Goal: Transaction & Acquisition: Purchase product/service

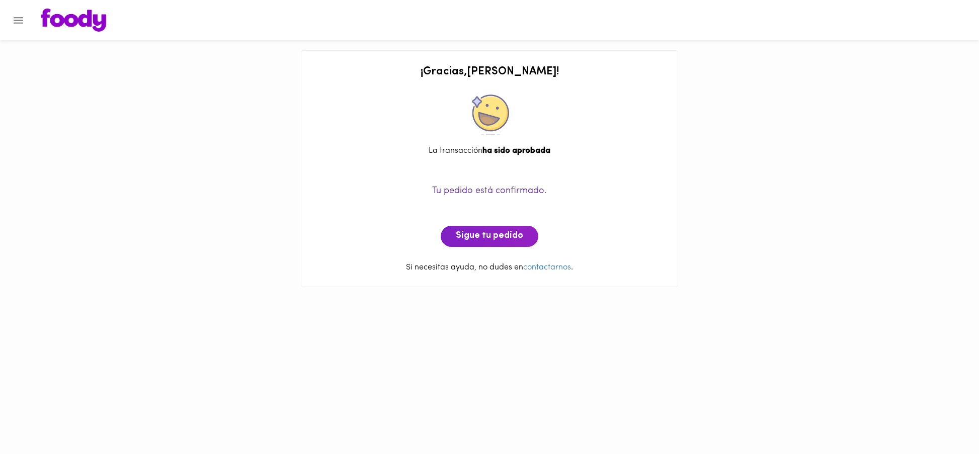
click at [480, 236] on span "Sigue tu pedido" at bounding box center [489, 236] width 67 height 11
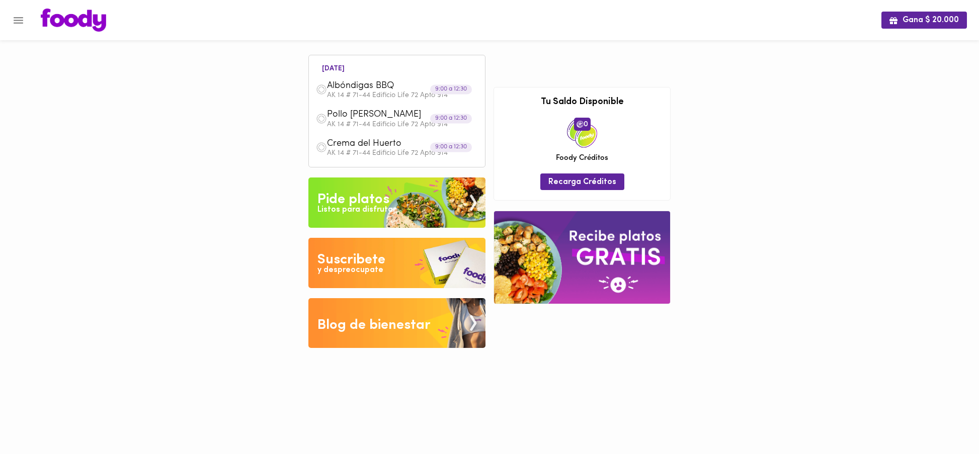
click at [373, 209] on div "Listos para disfrutar" at bounding box center [356, 210] width 78 height 12
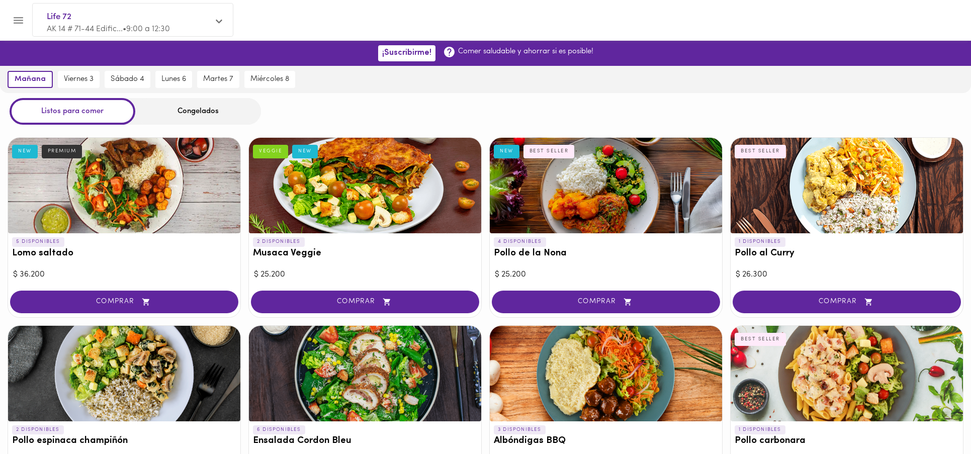
click at [193, 109] on div "Congelados" at bounding box center [198, 111] width 126 height 27
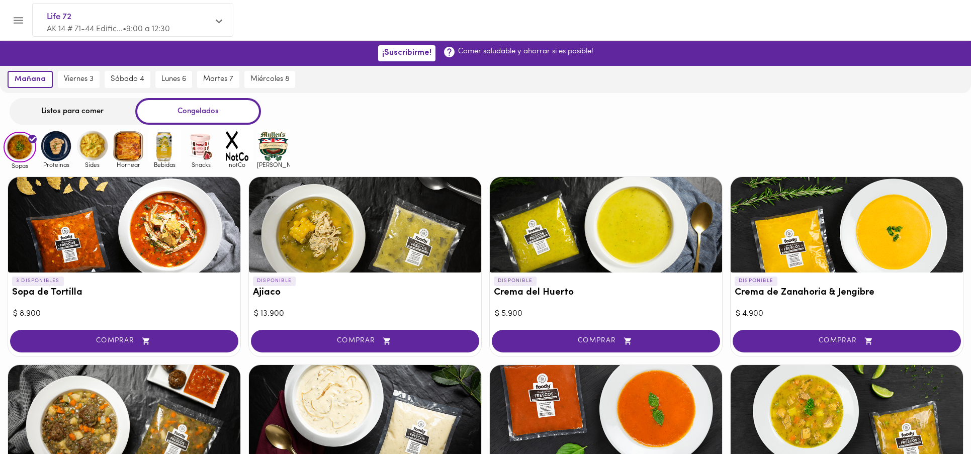
click at [65, 113] on div "Listos para comer" at bounding box center [73, 111] width 126 height 27
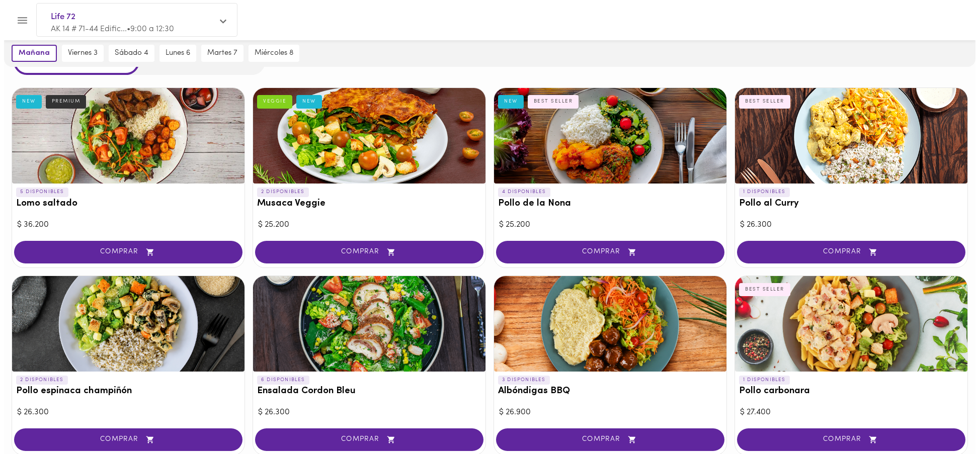
scroll to position [17, 0]
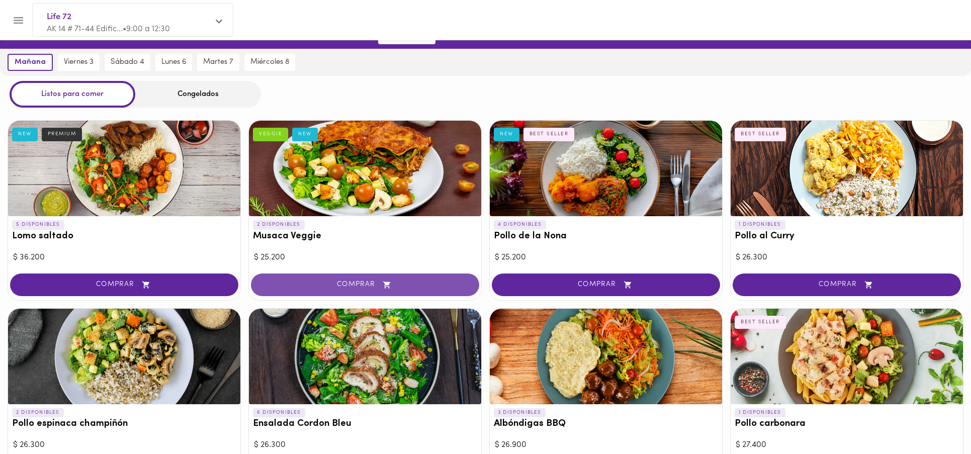
click at [357, 286] on span "COMPRAR" at bounding box center [365, 285] width 203 height 9
click at [357, 286] on div at bounding box center [485, 227] width 971 height 454
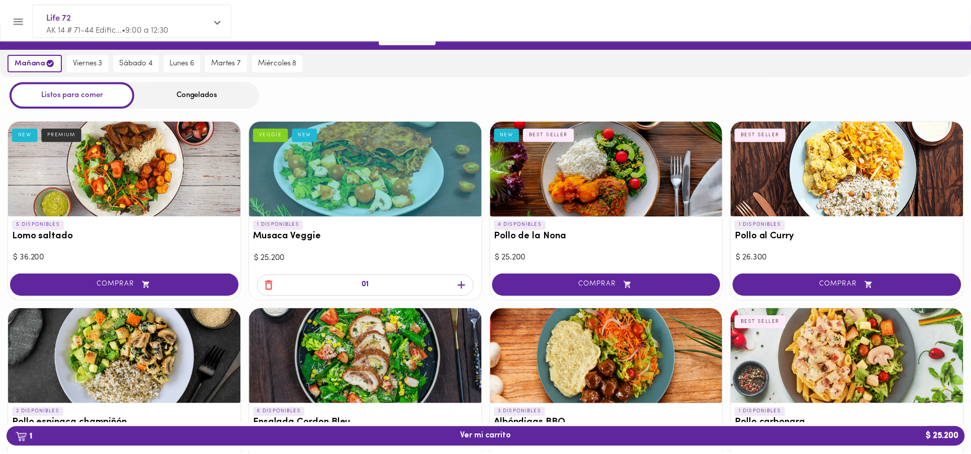
scroll to position [18, 0]
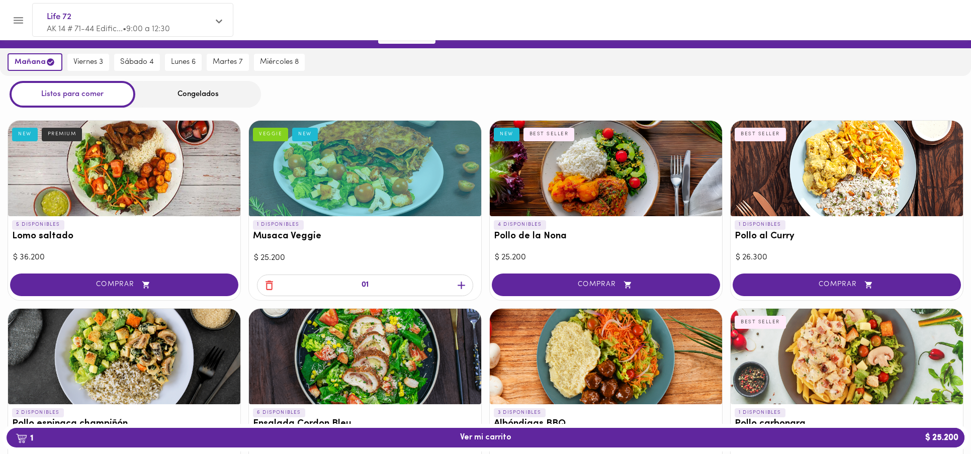
click at [266, 287] on icon "button" at bounding box center [270, 286] width 8 height 10
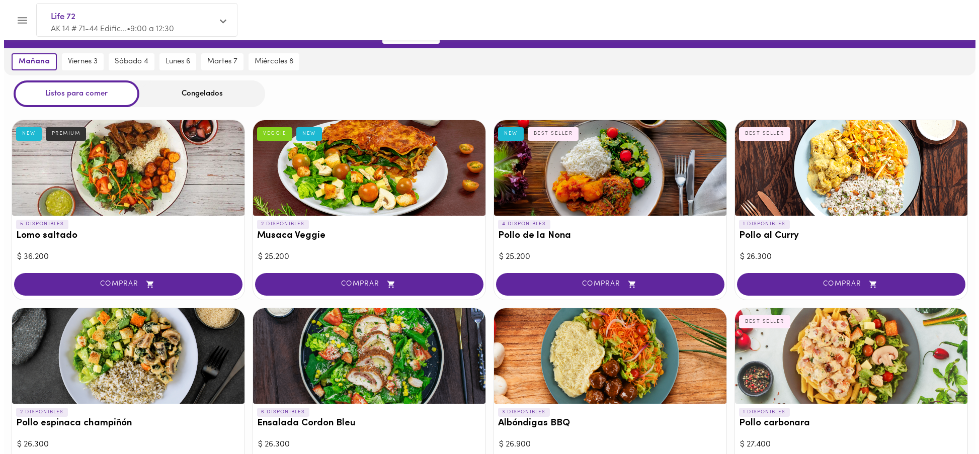
scroll to position [17, 0]
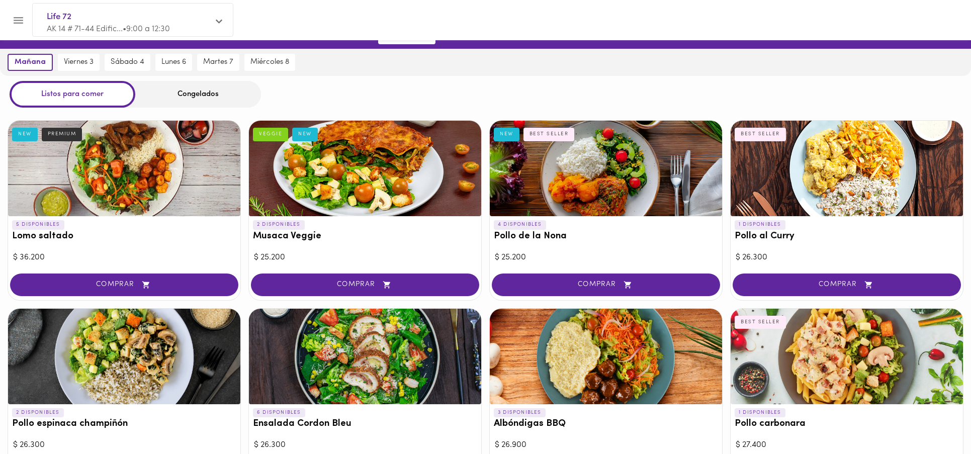
click at [224, 20] on div at bounding box center [220, 22] width 9 height 11
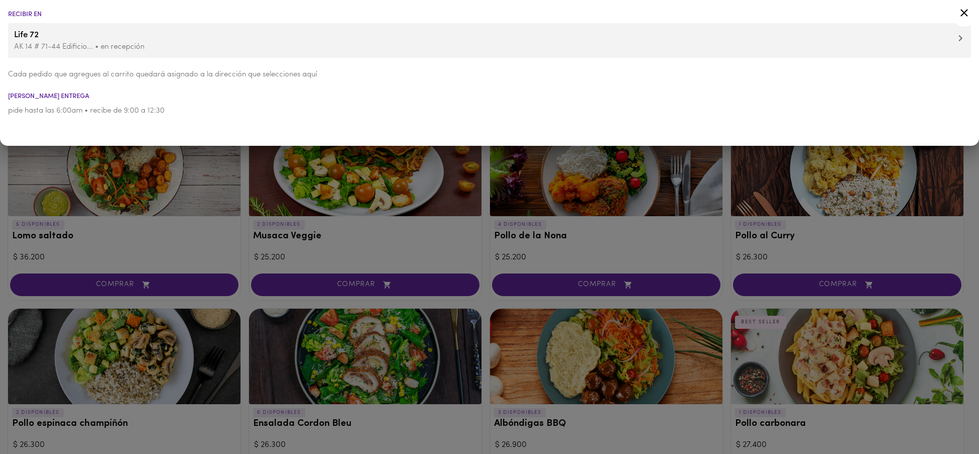
click at [20, 34] on span "Life 72" at bounding box center [489, 35] width 951 height 13
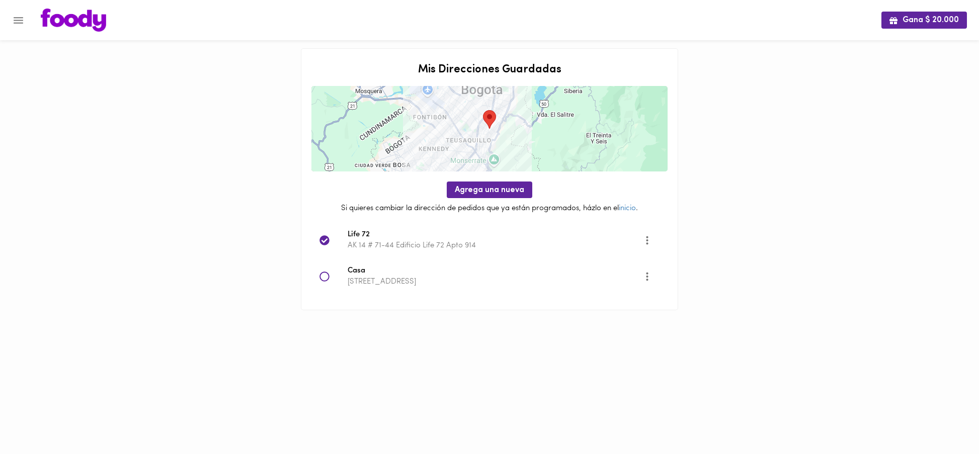
click at [321, 278] on icon at bounding box center [324, 277] width 10 height 10
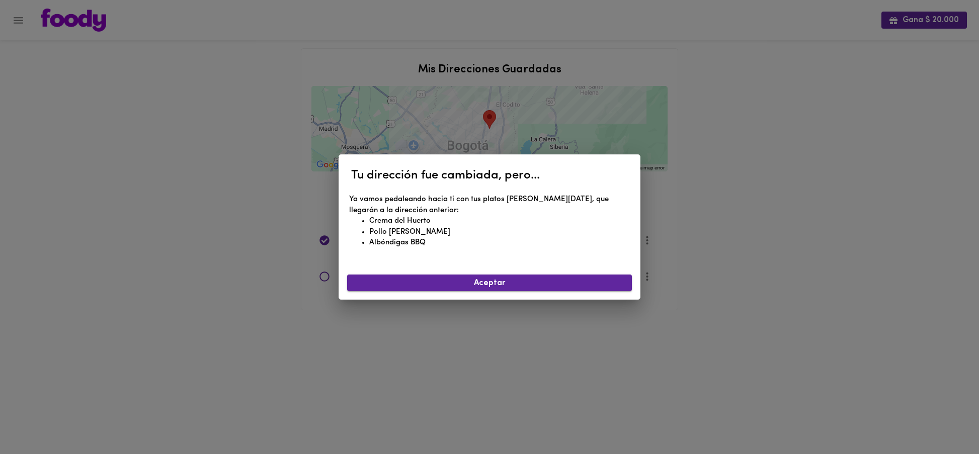
click at [467, 288] on span "Aceptar" at bounding box center [489, 284] width 269 height 10
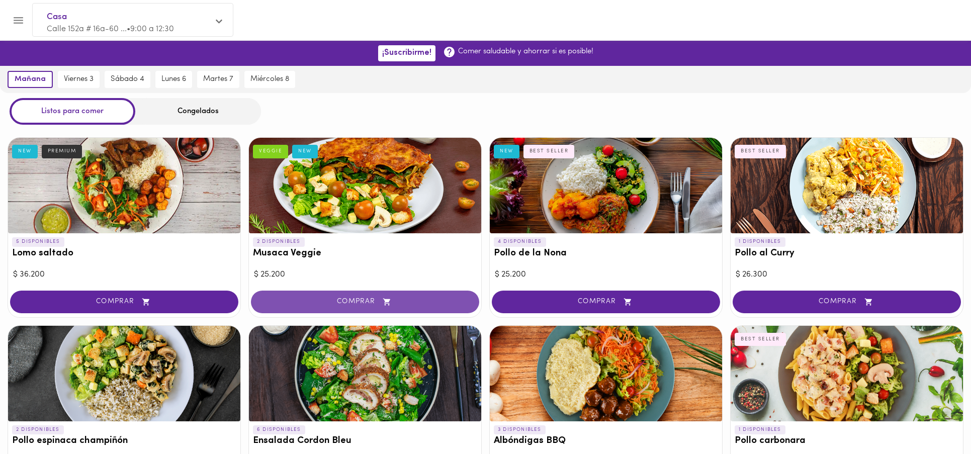
click at [353, 305] on span "COMPRAR" at bounding box center [365, 302] width 203 height 9
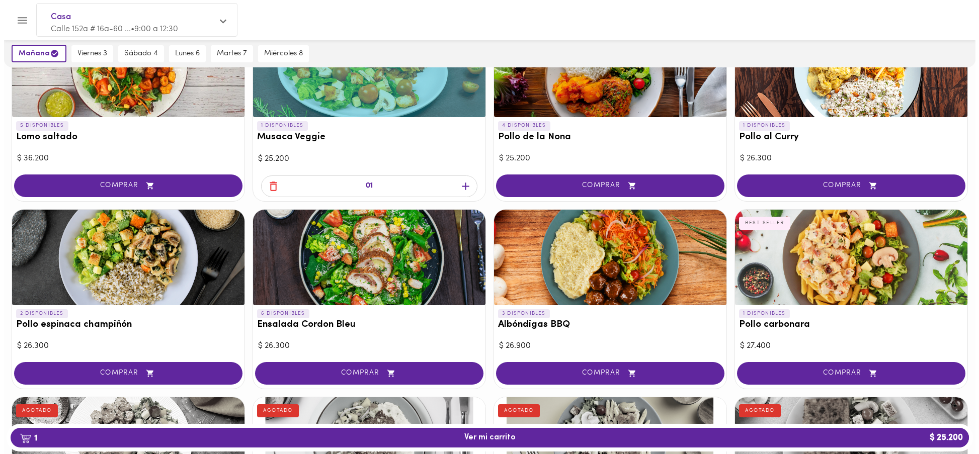
scroll to position [121, 0]
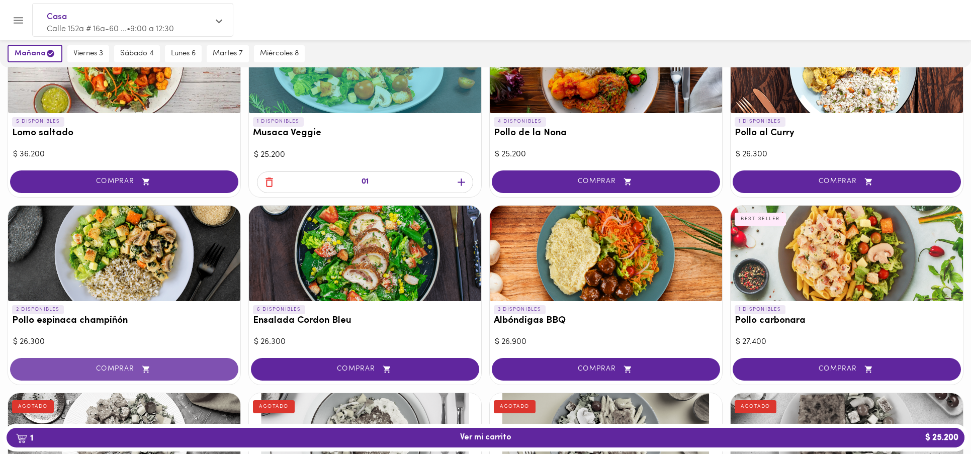
click at [136, 371] on span "COMPRAR" at bounding box center [124, 369] width 203 height 9
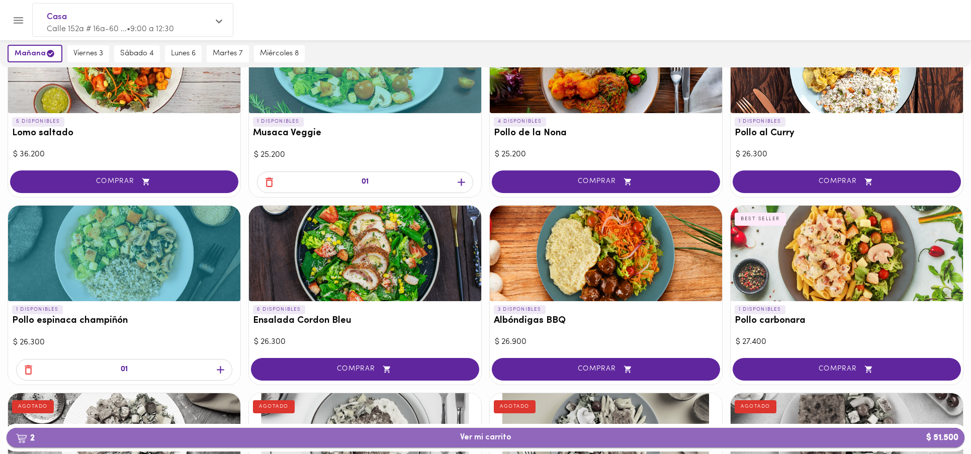
click at [486, 435] on span "2 Ver mi carrito $ 51.500" at bounding box center [485, 438] width 51 height 10
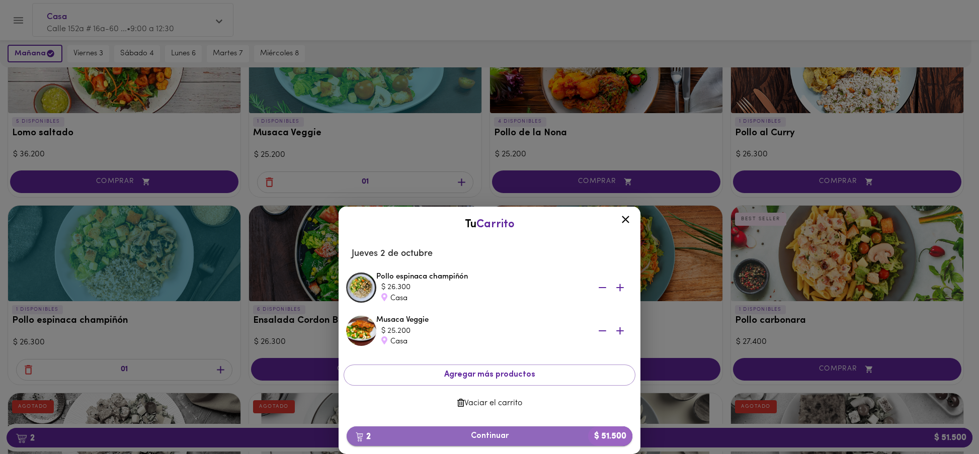
click at [489, 432] on span "2 Continuar $ 51.500" at bounding box center [490, 437] width 270 height 10
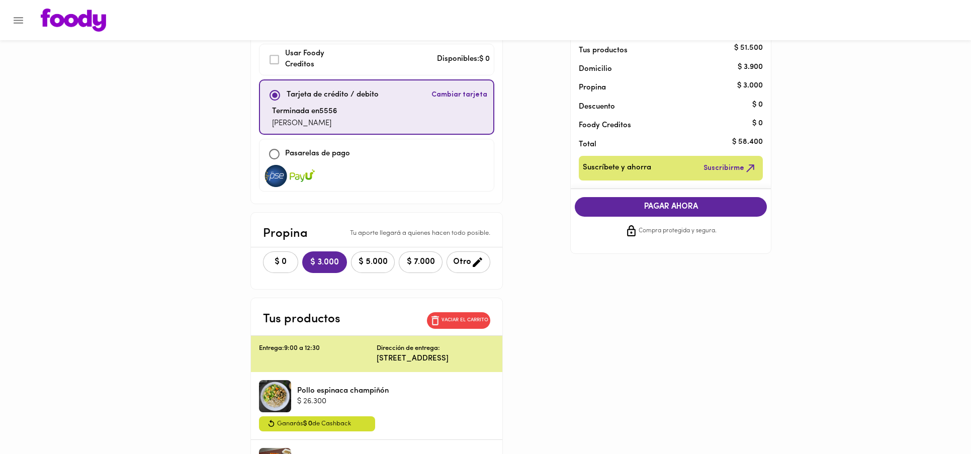
scroll to position [61, 0]
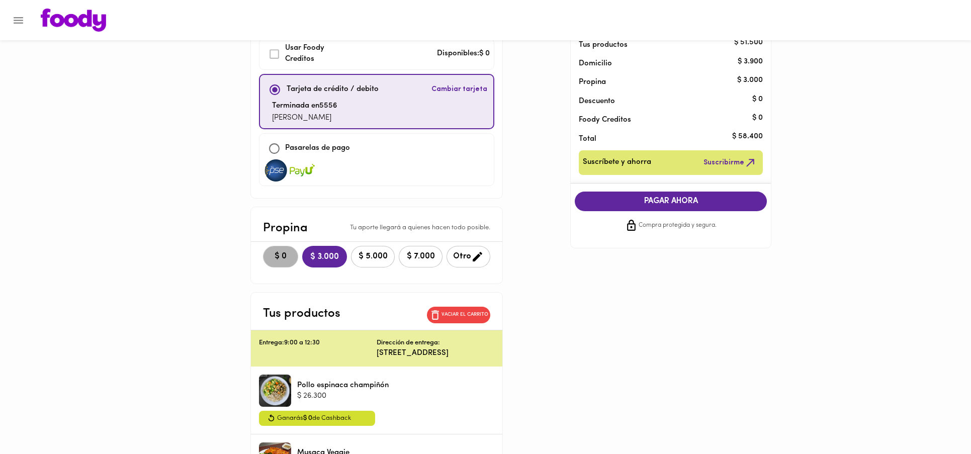
click at [276, 261] on span "$ 0" at bounding box center [281, 257] width 22 height 10
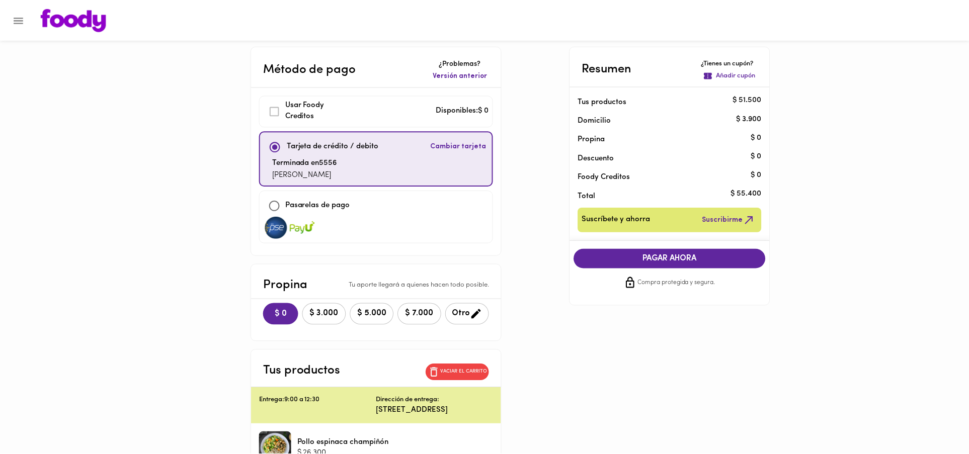
scroll to position [0, 0]
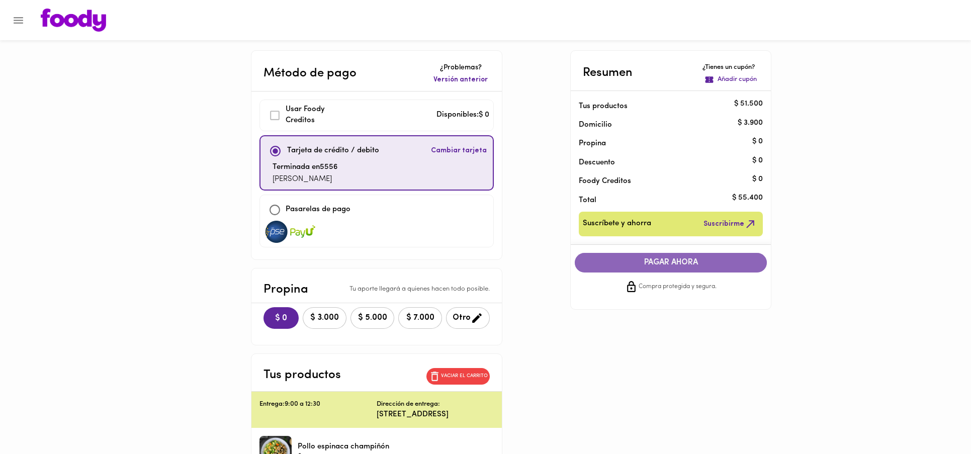
click at [668, 265] on span "PAGAR AHORA" at bounding box center [671, 263] width 172 height 10
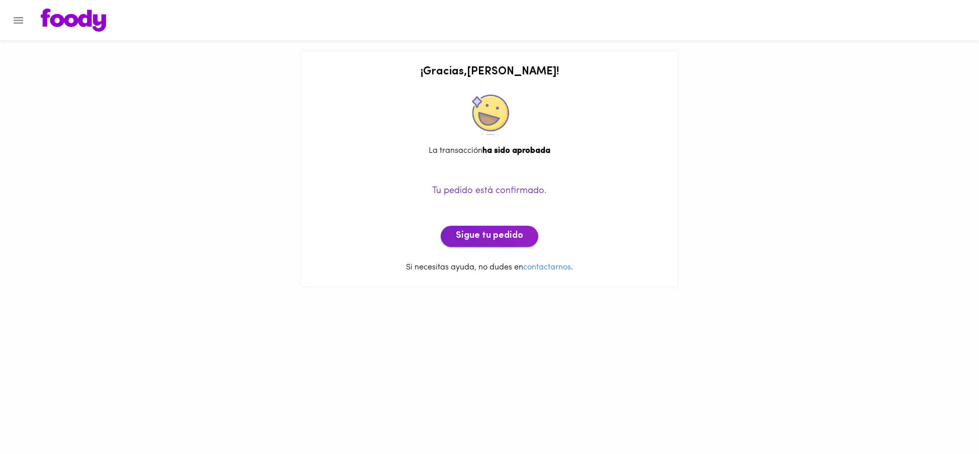
click at [473, 239] on span "Sigue tu pedido" at bounding box center [489, 236] width 67 height 11
